Goal: Task Accomplishment & Management: Use online tool/utility

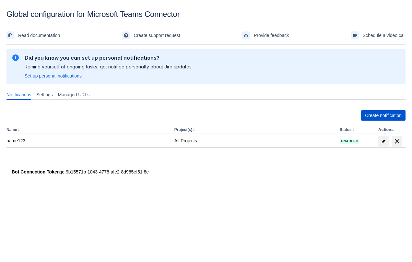
click at [374, 115] on span "Create notification" at bounding box center [383, 115] width 37 height 10
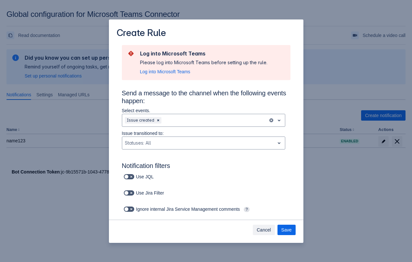
click at [261, 229] on span "Cancel" at bounding box center [264, 230] width 14 height 10
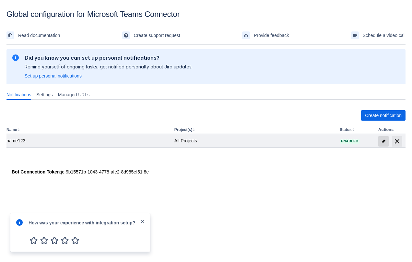
click at [382, 139] on span "edit" at bounding box center [383, 141] width 5 height 5
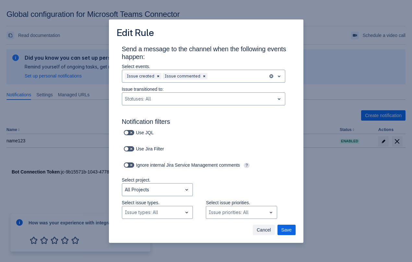
click at [266, 230] on span "Cancel" at bounding box center [264, 230] width 14 height 10
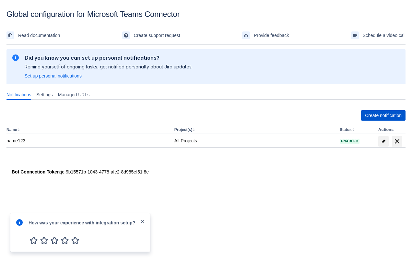
click at [365, 116] on span "Create notification" at bounding box center [383, 115] width 37 height 10
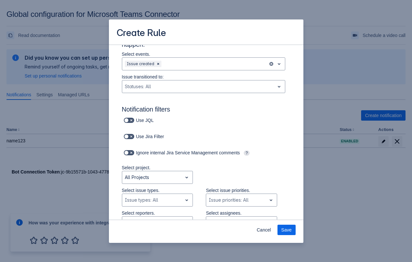
scroll to position [12, 0]
click at [126, 121] on span "Scrollable content" at bounding box center [126, 120] width 5 height 5
click at [126, 121] on input "Scrollable content" at bounding box center [126, 121] width 4 height 4
checkbox input "true"
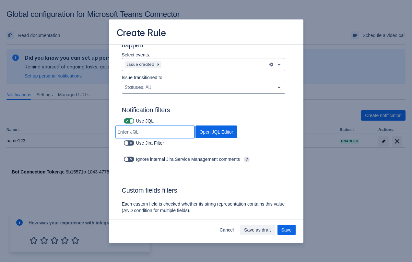
click at [195, 126] on input "Scrollable content" at bounding box center [155, 132] width 79 height 12
click at [233, 126] on span "Open JQL Editor" at bounding box center [216, 132] width 34 height 13
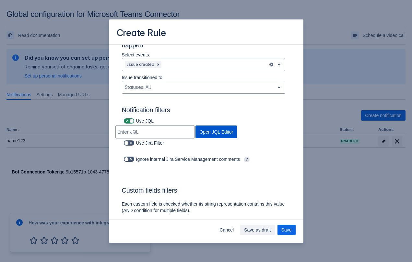
type input "status = Closed"
click at [226, 233] on span "Cancel" at bounding box center [227, 230] width 14 height 10
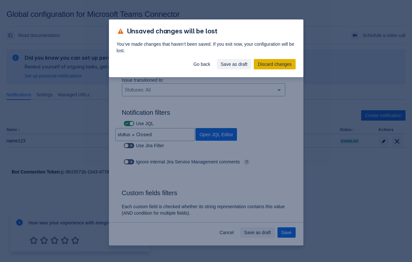
click at [264, 61] on span "Discard changes" at bounding box center [275, 64] width 34 height 10
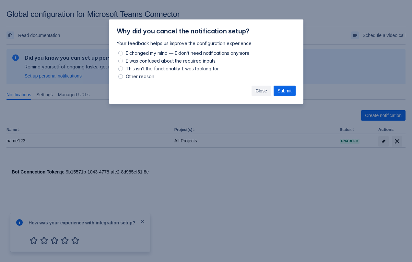
click at [257, 91] on span "Close" at bounding box center [262, 91] width 12 height 10
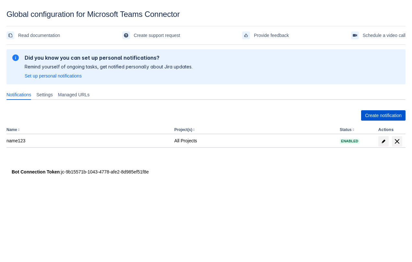
click at [380, 116] on span "Create notification" at bounding box center [383, 115] width 37 height 10
